Goal: Check status: Check status

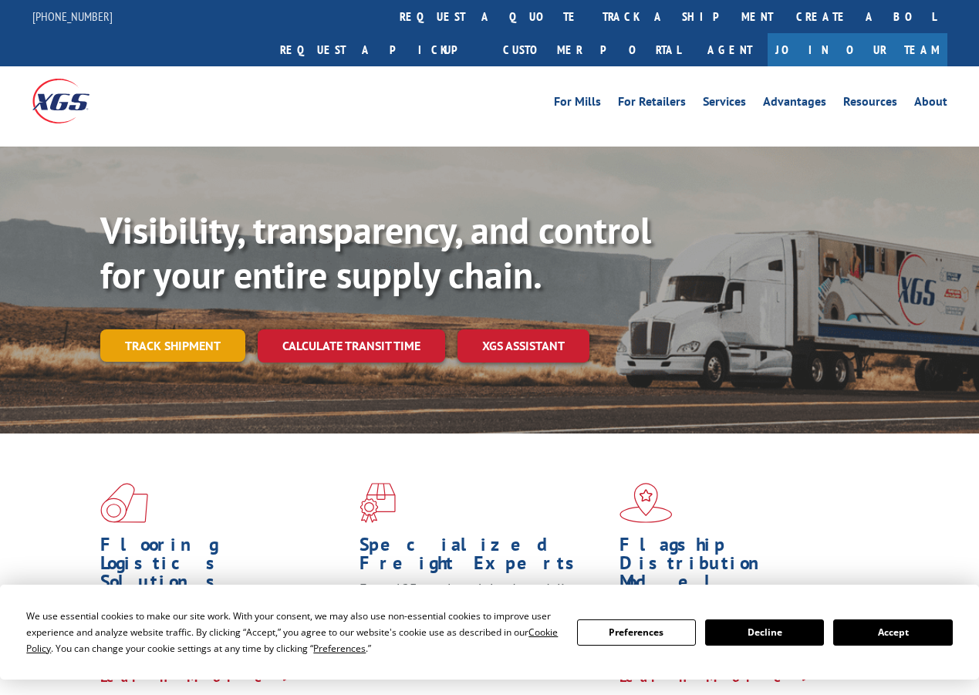
click at [169, 330] on link "Track shipment" at bounding box center [172, 346] width 145 height 32
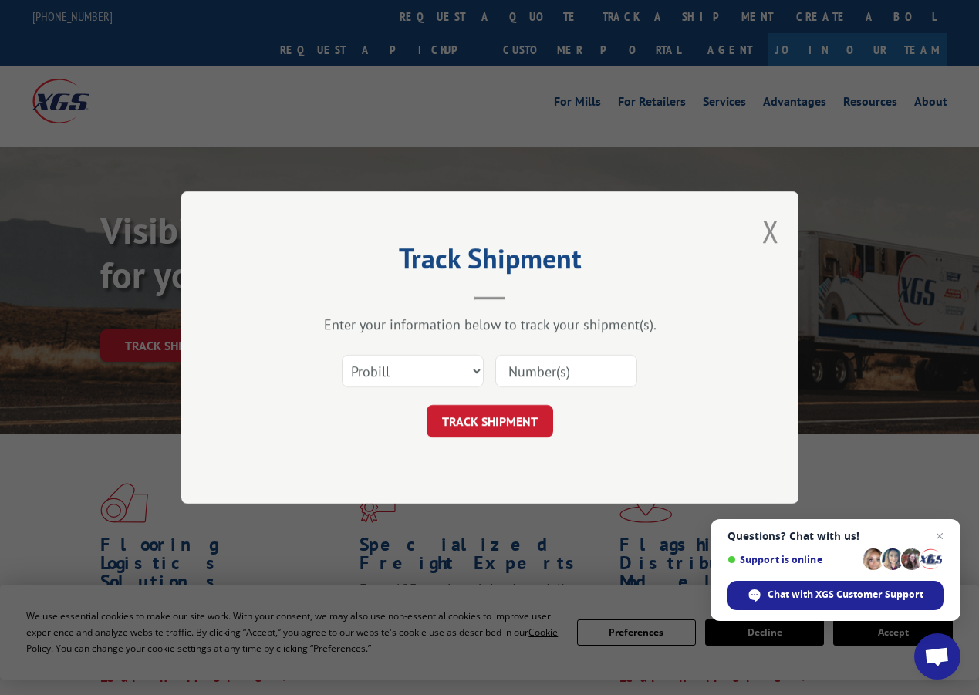
click at [517, 374] on input at bounding box center [567, 371] width 142 height 32
paste input "FR39312356"
type input "FR39312356"
click at [488, 429] on button "TRACK SHIPMENT" at bounding box center [490, 421] width 127 height 32
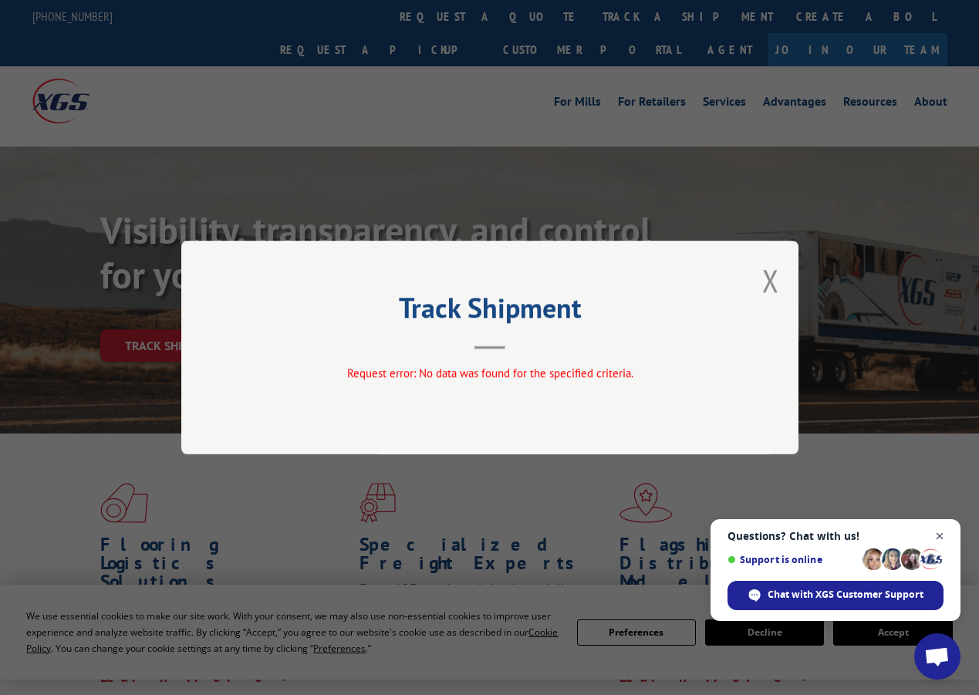
click at [939, 540] on span "Open chat" at bounding box center [940, 536] width 19 height 19
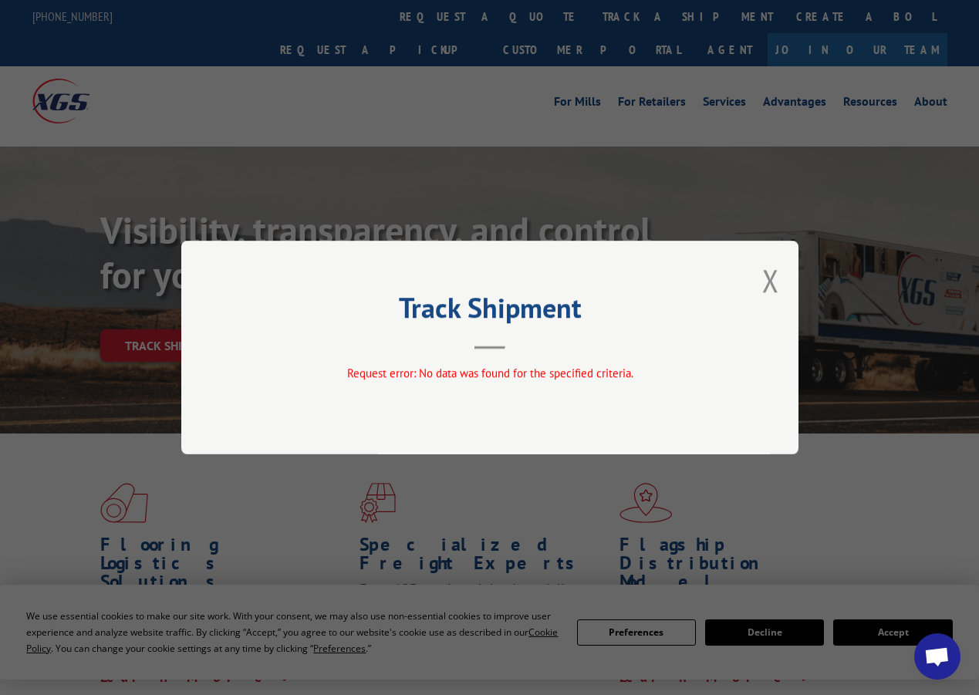
click at [496, 352] on div "Track Shipment Request error: No data was found for the specified criteria." at bounding box center [489, 348] width 617 height 214
drag, startPoint x: 775, startPoint y: 279, endPoint x: 751, endPoint y: 282, distance: 24.1
click at [774, 279] on button "Close modal" at bounding box center [771, 280] width 17 height 41
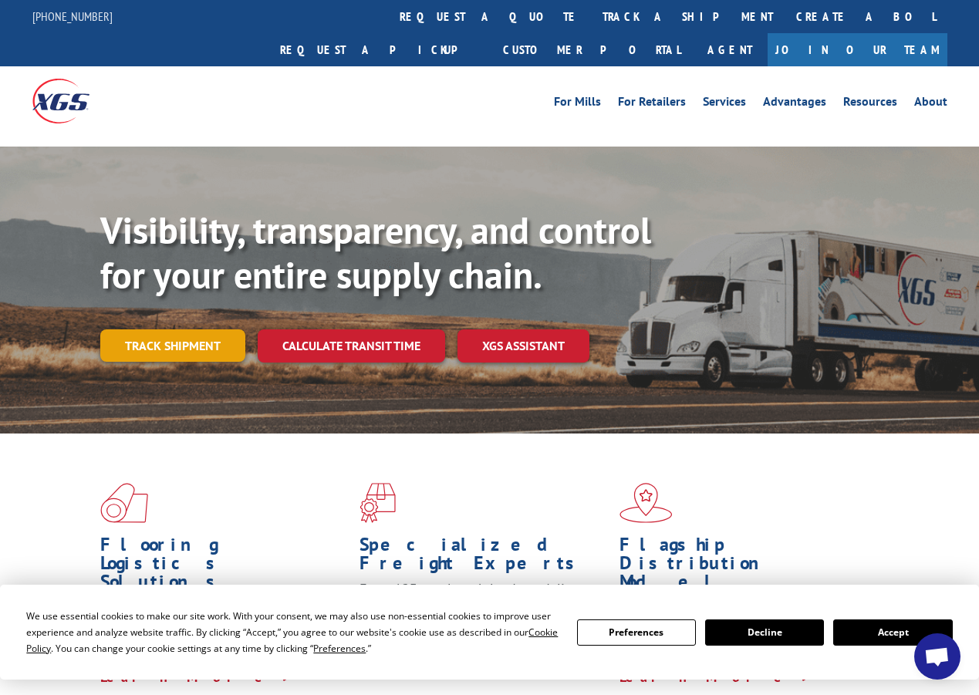
click at [157, 330] on link "Track shipment" at bounding box center [172, 346] width 145 height 32
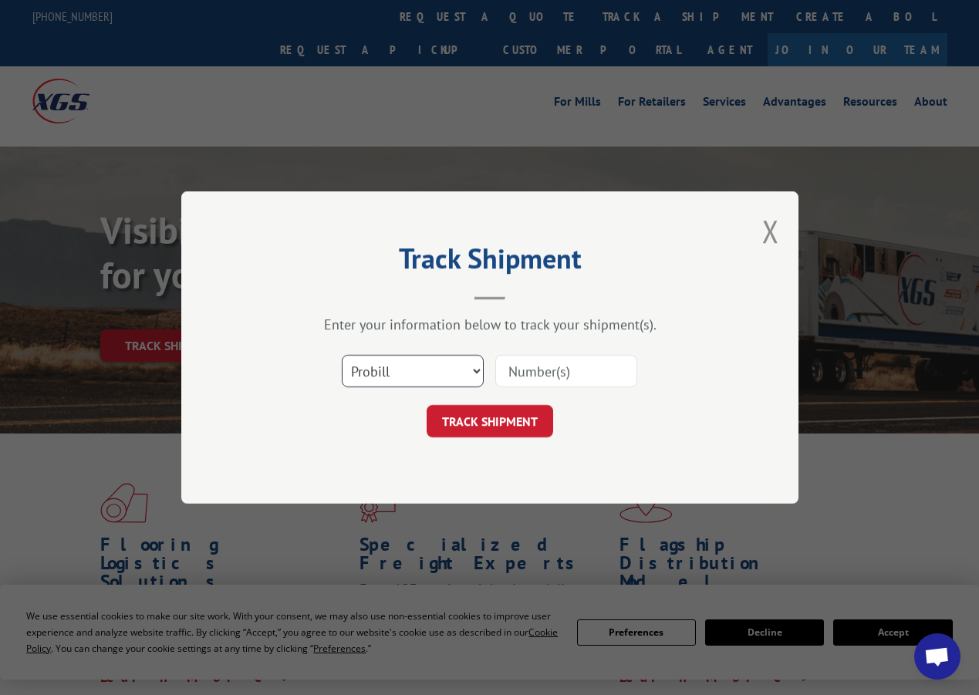
click at [414, 367] on select "Select category... Probill BOL PO" at bounding box center [413, 371] width 142 height 32
select select "po"
click at [342, 355] on select "Select category... Probill BOL PO" at bounding box center [413, 371] width 142 height 32
click at [560, 366] on input at bounding box center [567, 371] width 142 height 32
paste input "12699443"
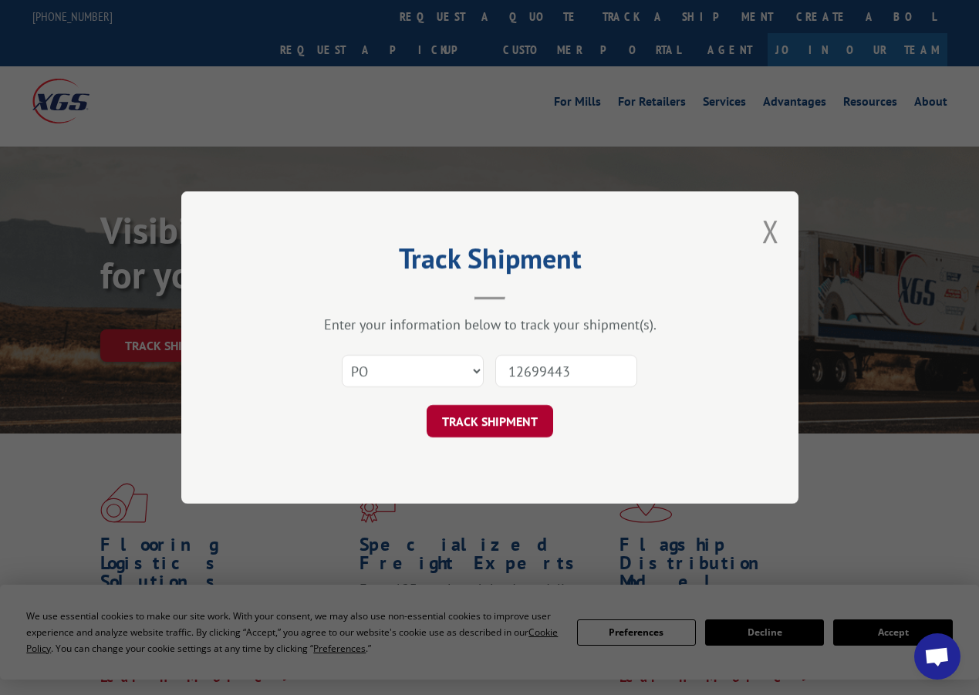
type input "12699443"
click at [499, 431] on button "TRACK SHIPMENT" at bounding box center [490, 421] width 127 height 32
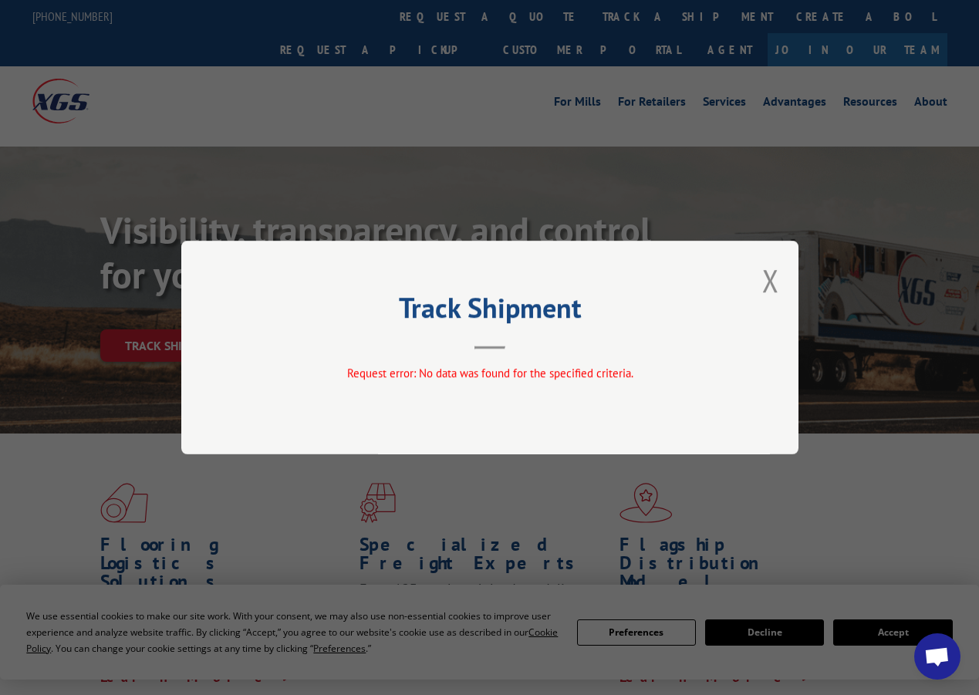
drag, startPoint x: 797, startPoint y: 281, endPoint x: 787, endPoint y: 286, distance: 11.1
click at [796, 286] on div "Track Shipment Request error: No data was found for the specified criteria." at bounding box center [489, 348] width 617 height 214
click at [778, 285] on button "Close modal" at bounding box center [771, 280] width 17 height 41
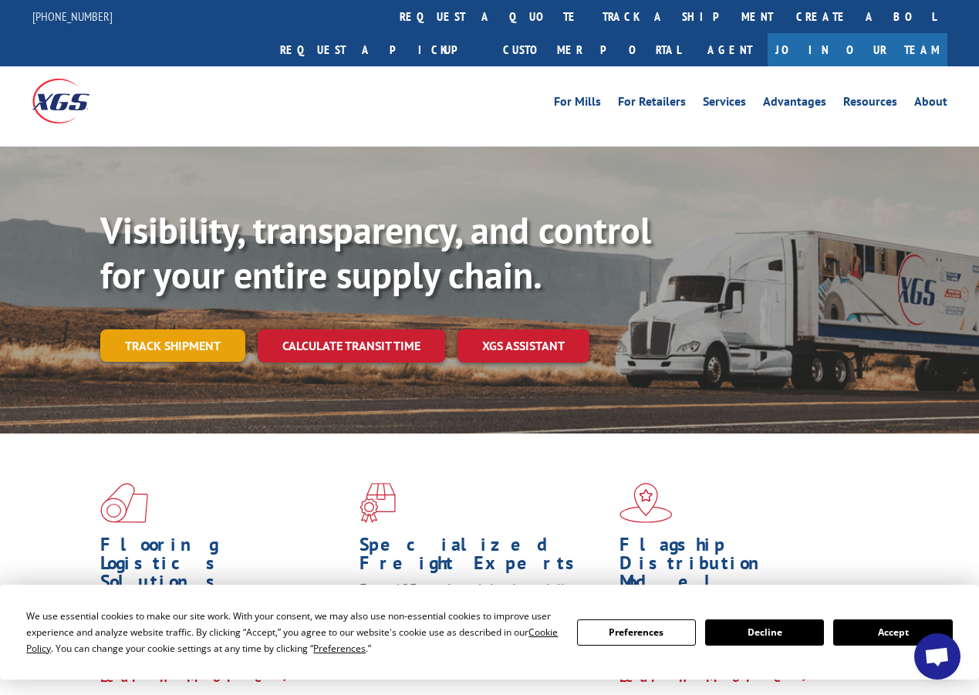
click at [188, 330] on link "Track shipment" at bounding box center [172, 346] width 145 height 32
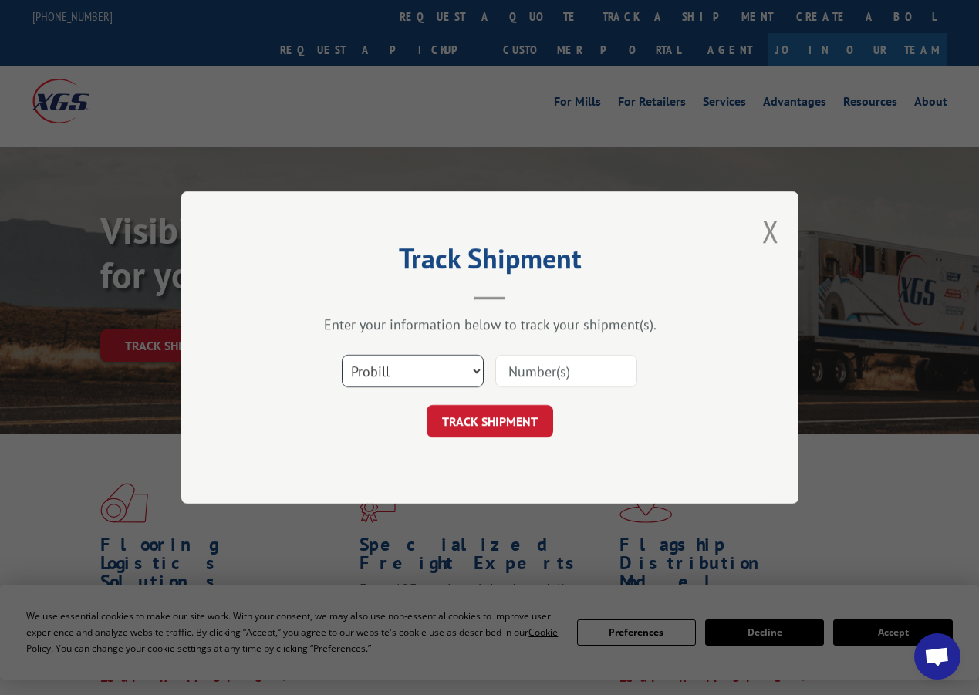
click at [427, 367] on select "Select category... Probill BOL PO" at bounding box center [413, 371] width 142 height 32
select select "bol"
click at [342, 355] on select "Select category... Probill BOL PO" at bounding box center [413, 371] width 142 height 32
click at [523, 367] on input at bounding box center [567, 371] width 142 height 32
paste input "12699443"
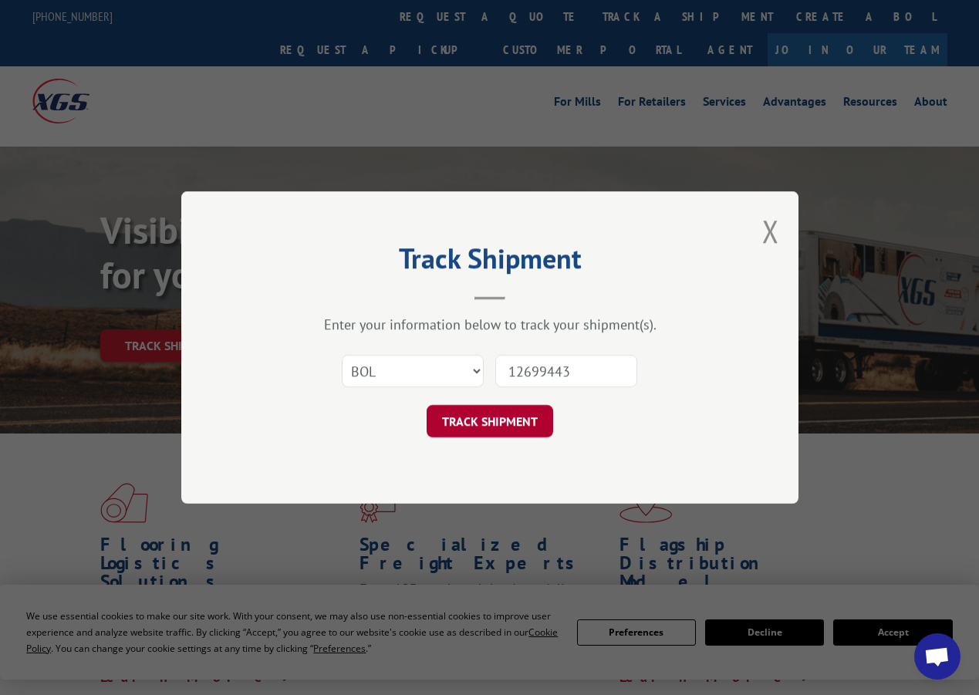
type input "12699443"
click at [477, 426] on button "TRACK SHIPMENT" at bounding box center [490, 421] width 127 height 32
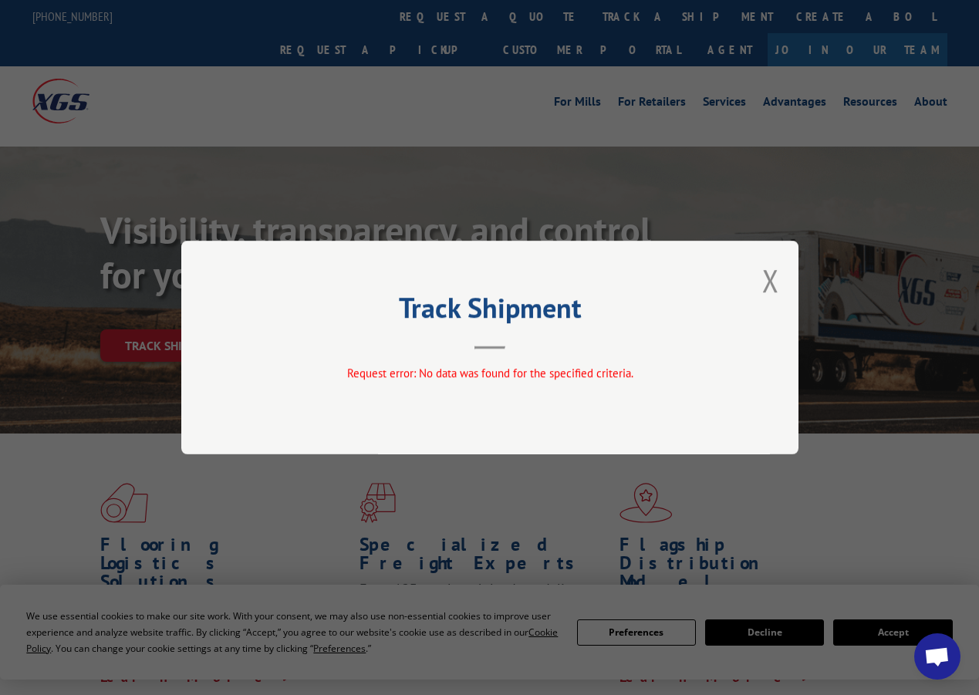
click at [773, 286] on button "Close modal" at bounding box center [771, 280] width 17 height 41
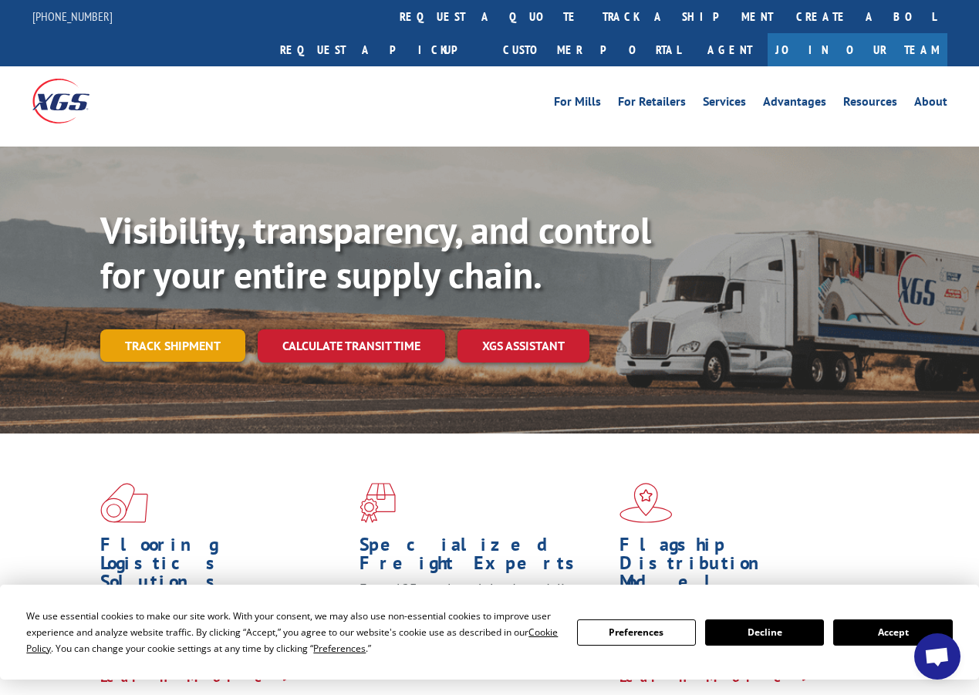
click at [193, 330] on link "Track shipment" at bounding box center [172, 346] width 145 height 32
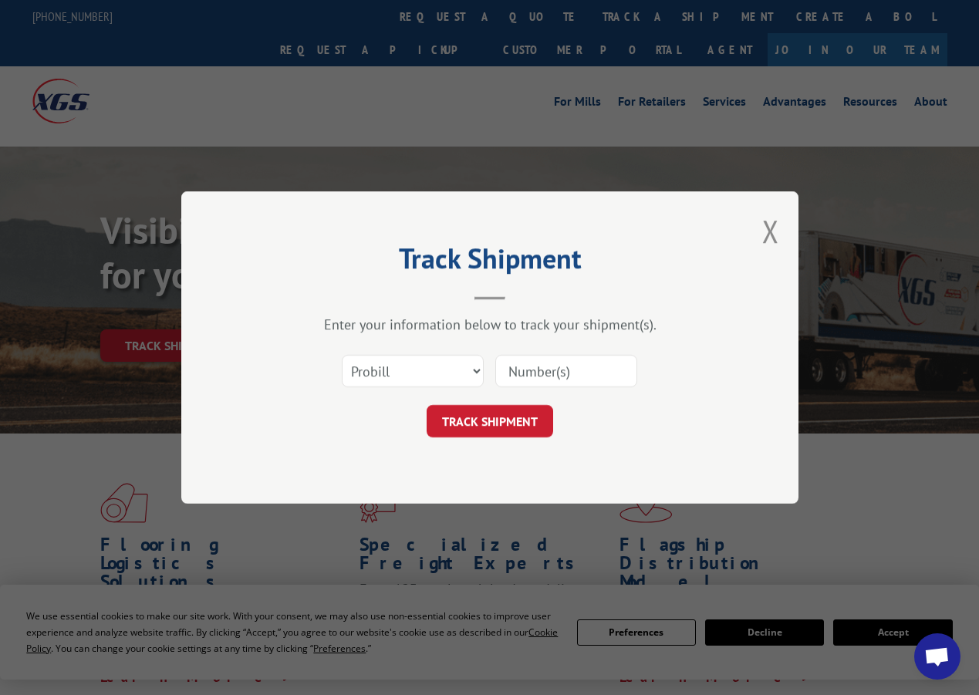
click at [533, 369] on input at bounding box center [567, 371] width 142 height 32
paste input "FR39312356"
type input "FR39312356"
click at [504, 419] on button "TRACK SHIPMENT" at bounding box center [490, 421] width 127 height 32
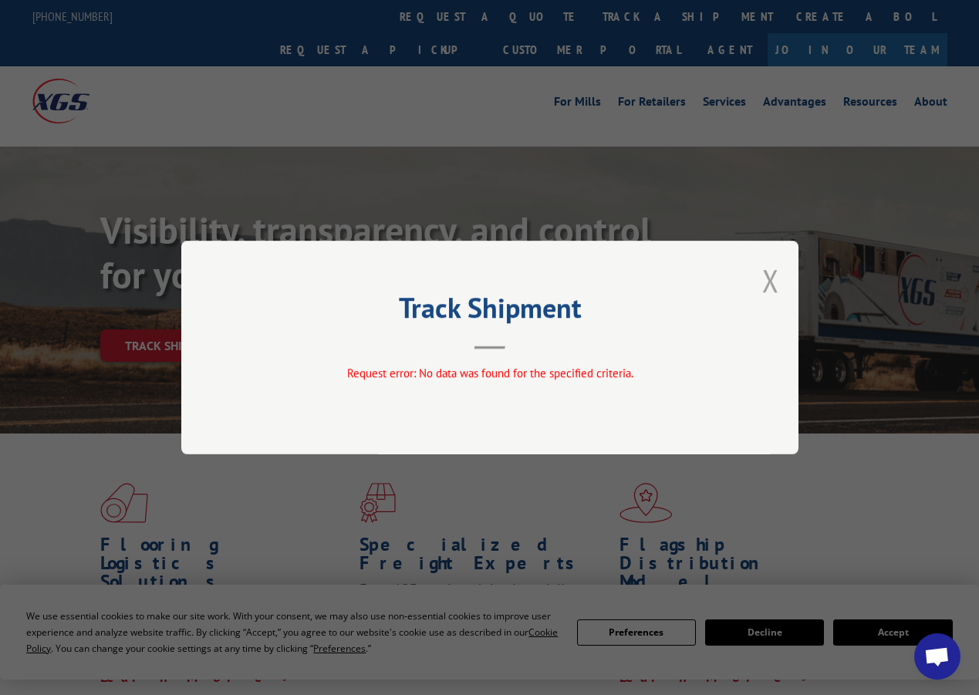
click at [776, 286] on button "Close modal" at bounding box center [771, 280] width 17 height 41
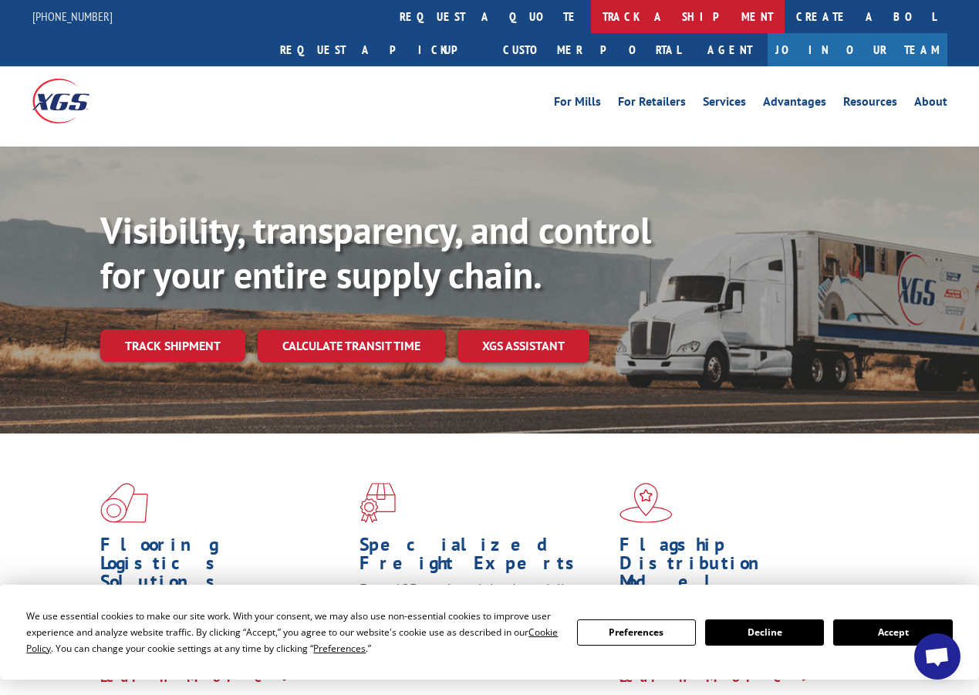
click at [591, 9] on link "track a shipment" at bounding box center [688, 16] width 194 height 33
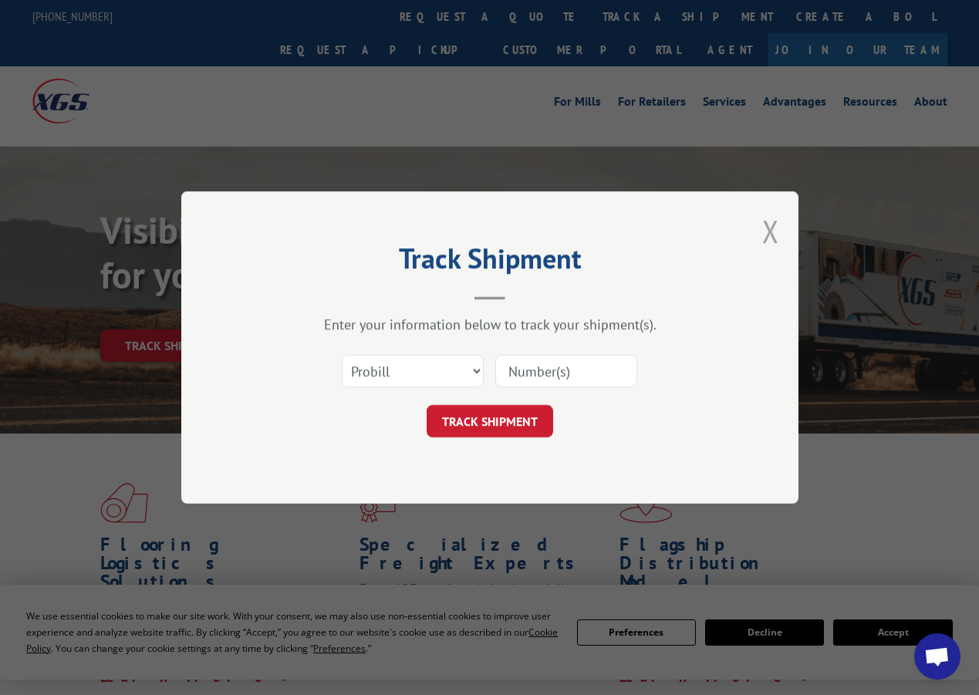
click at [766, 230] on button "Close modal" at bounding box center [771, 231] width 17 height 41
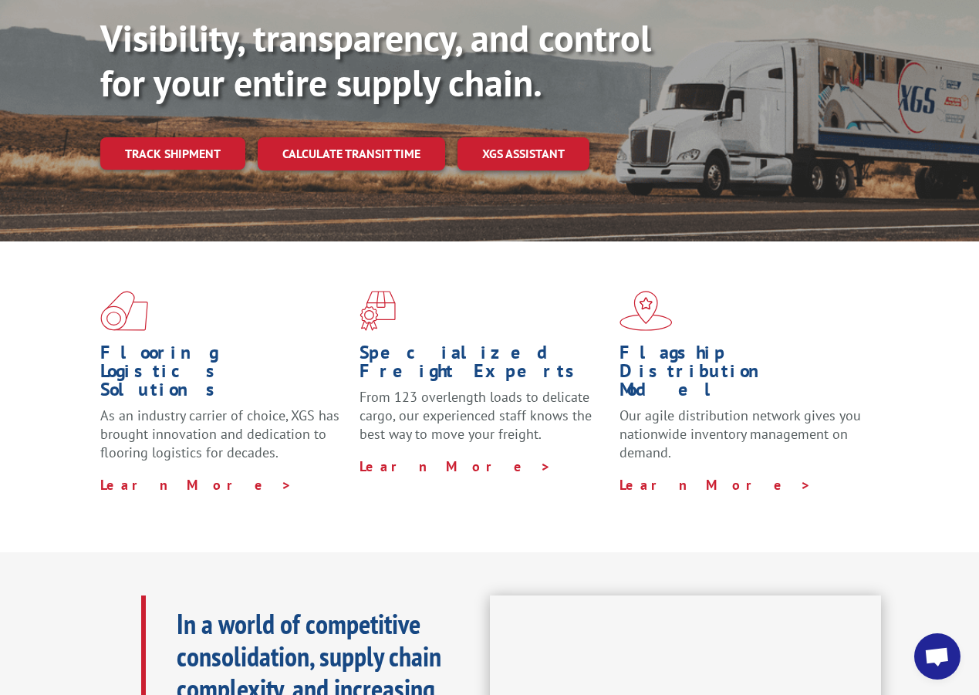
scroll to position [115, 0]
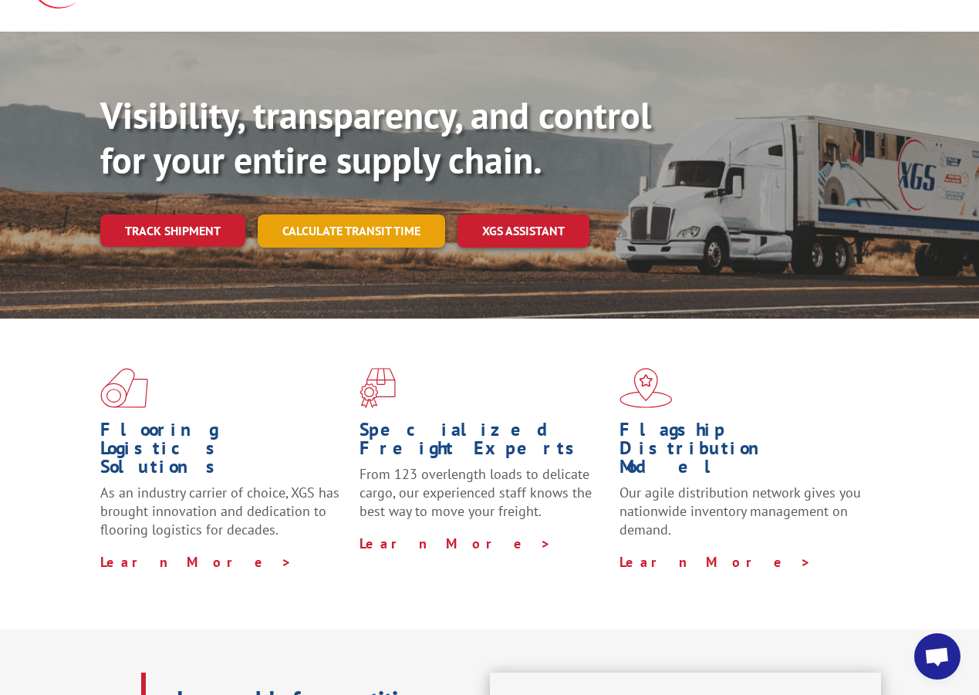
click at [354, 215] on link "Calculate transit time" at bounding box center [352, 231] width 188 height 33
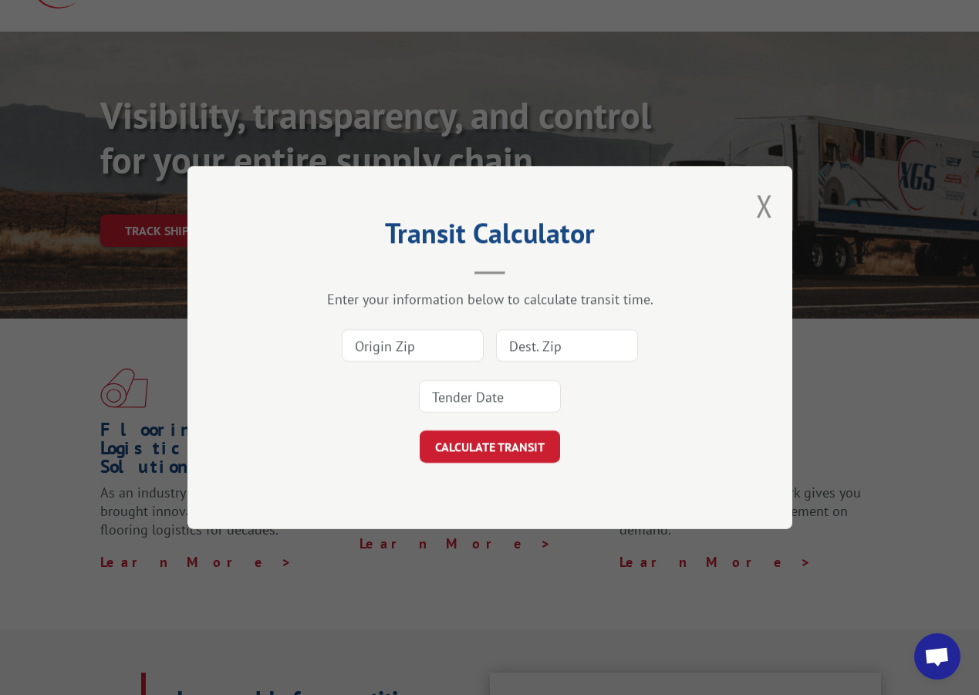
click at [516, 343] on input at bounding box center [567, 346] width 142 height 32
click at [756, 204] on button "Close modal" at bounding box center [764, 205] width 17 height 41
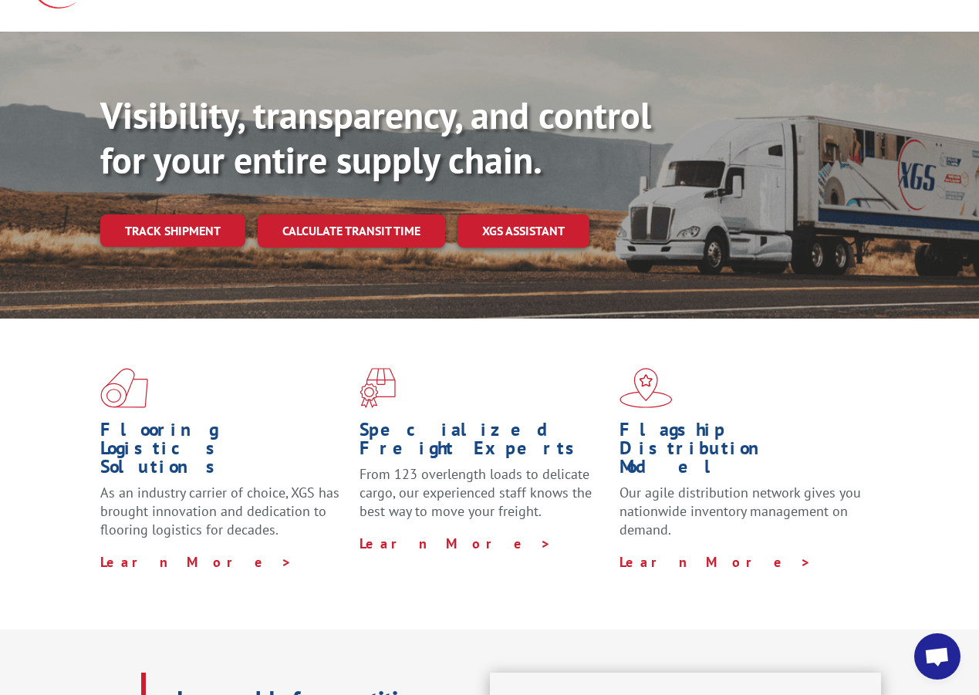
click at [170, 216] on div "Visibility, transparency, and control for your entire supply chain. Track shipm…" at bounding box center [539, 200] width 879 height 215
click at [180, 215] on link "Track shipment" at bounding box center [172, 231] width 145 height 32
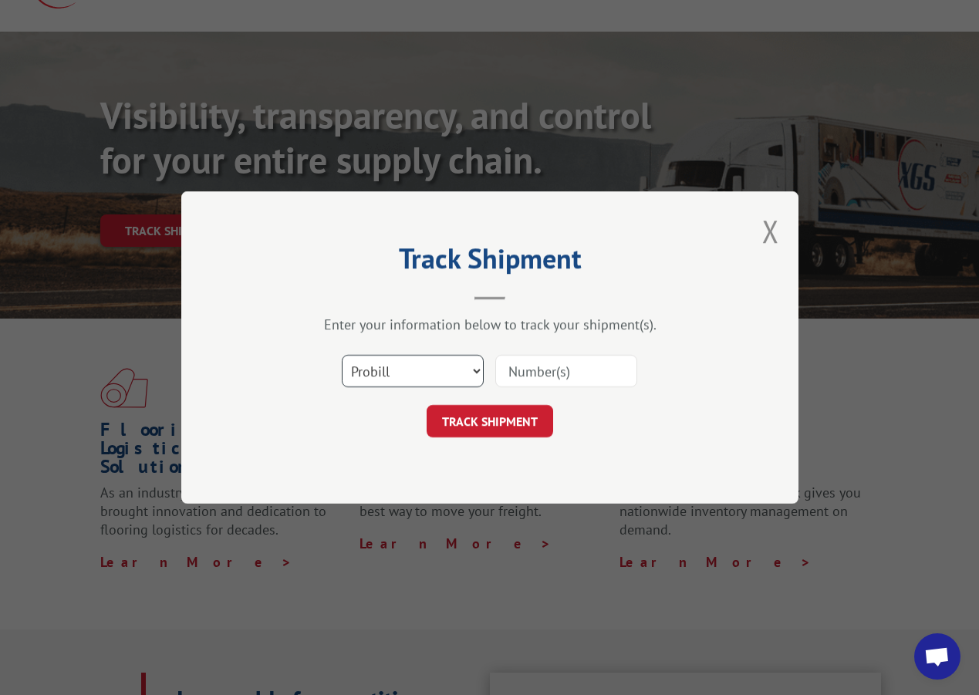
click at [390, 374] on select "Select category... Probill BOL PO" at bounding box center [413, 371] width 142 height 32
click at [545, 374] on input at bounding box center [567, 371] width 142 height 32
paste input "FR39312356"
type input "FR39312356"
drag, startPoint x: 422, startPoint y: 374, endPoint x: 424, endPoint y: 383, distance: 9.4
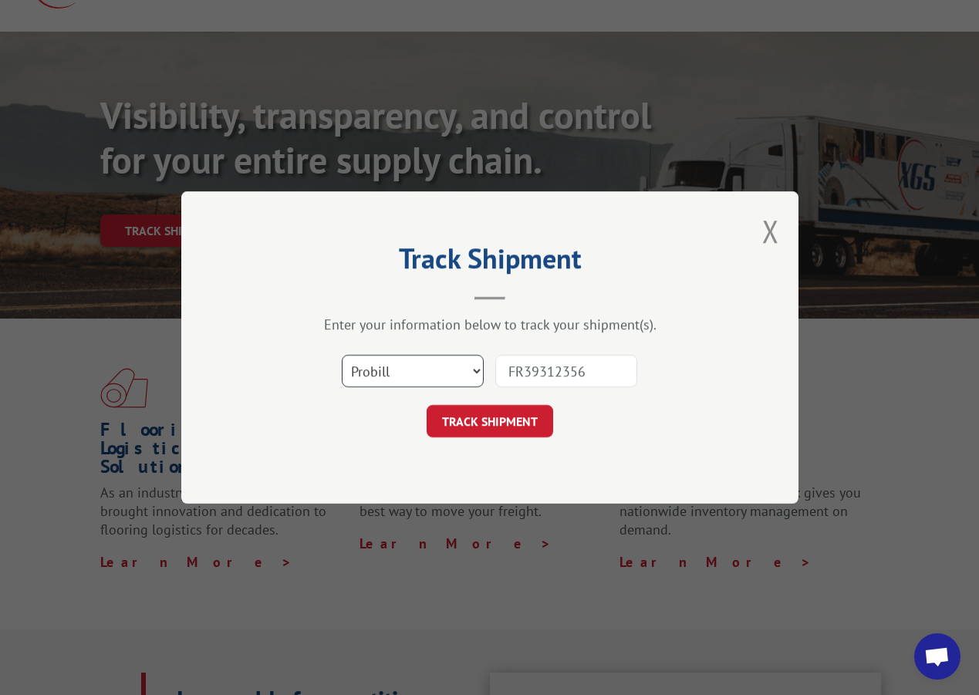
click at [422, 374] on select "Select category... Probill BOL PO" at bounding box center [413, 371] width 142 height 32
select select "bol"
click at [342, 355] on select "Select category... Probill BOL PO" at bounding box center [413, 371] width 142 height 32
click at [506, 413] on button "TRACK SHIPMENT" at bounding box center [490, 421] width 127 height 32
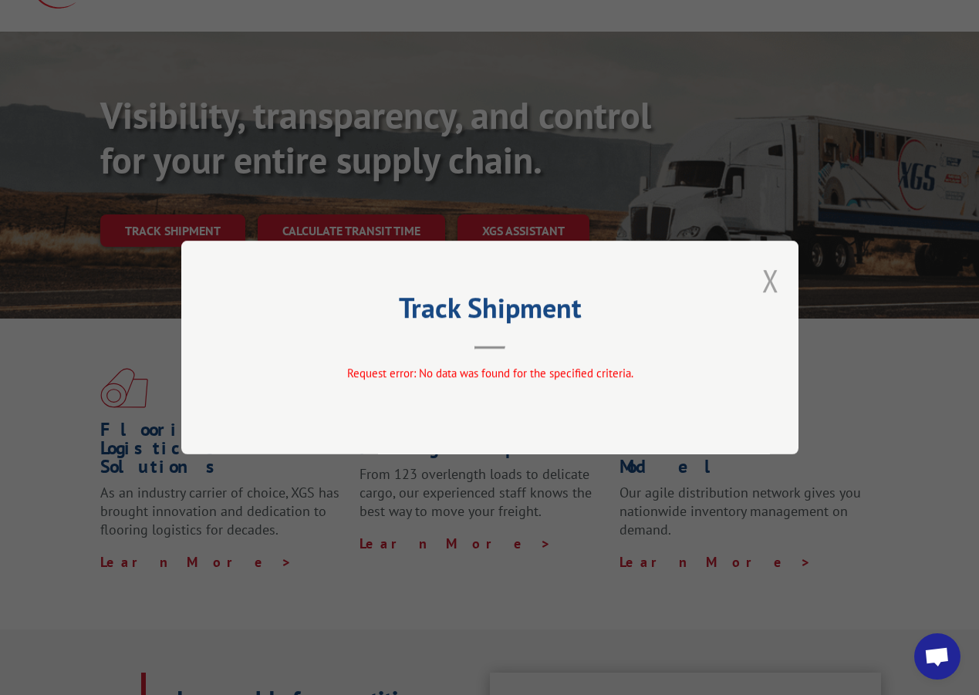
click at [770, 278] on button "Close modal" at bounding box center [771, 280] width 17 height 41
